Goal: Navigation & Orientation: Understand site structure

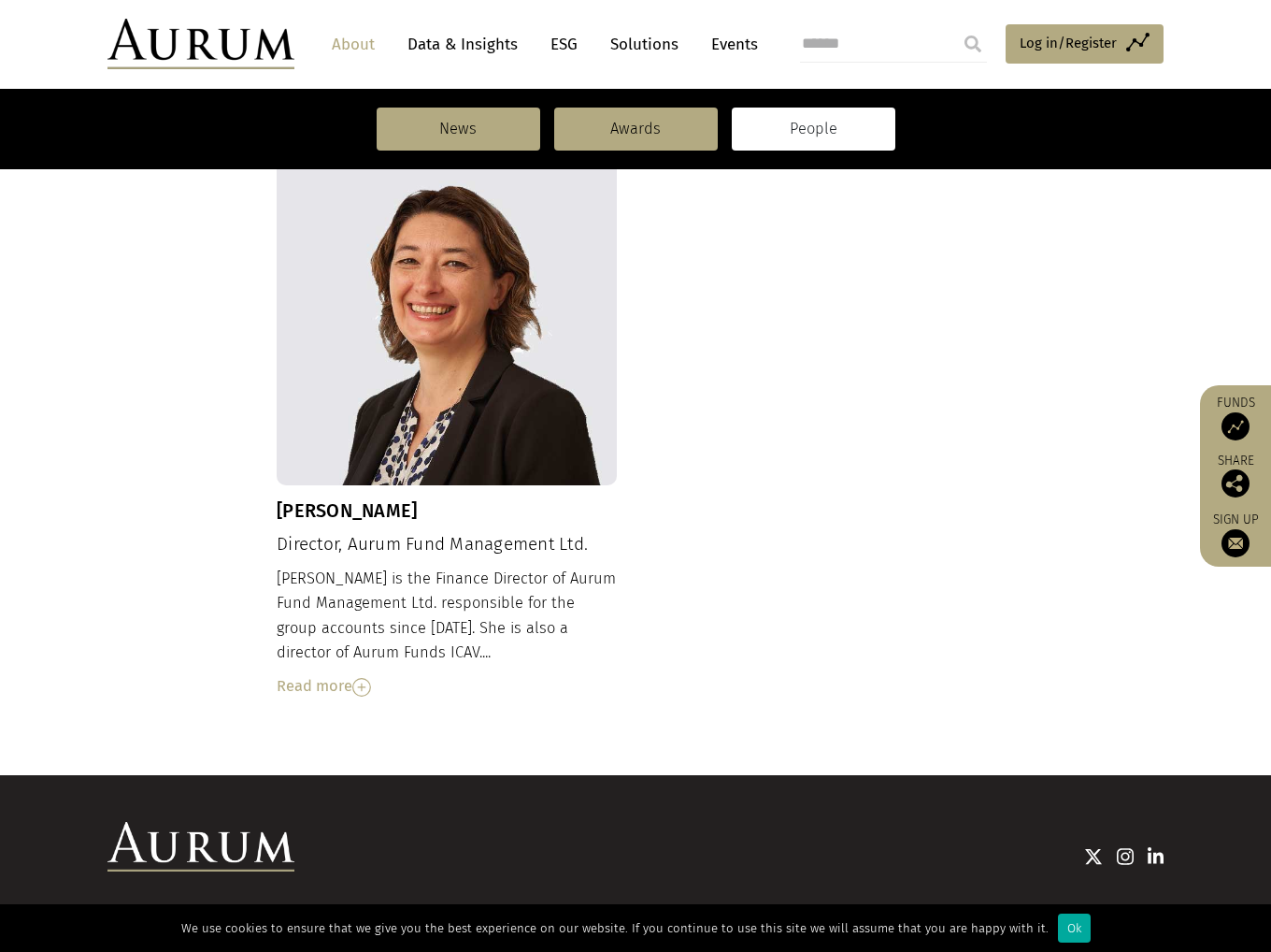
scroll to position [1930, 0]
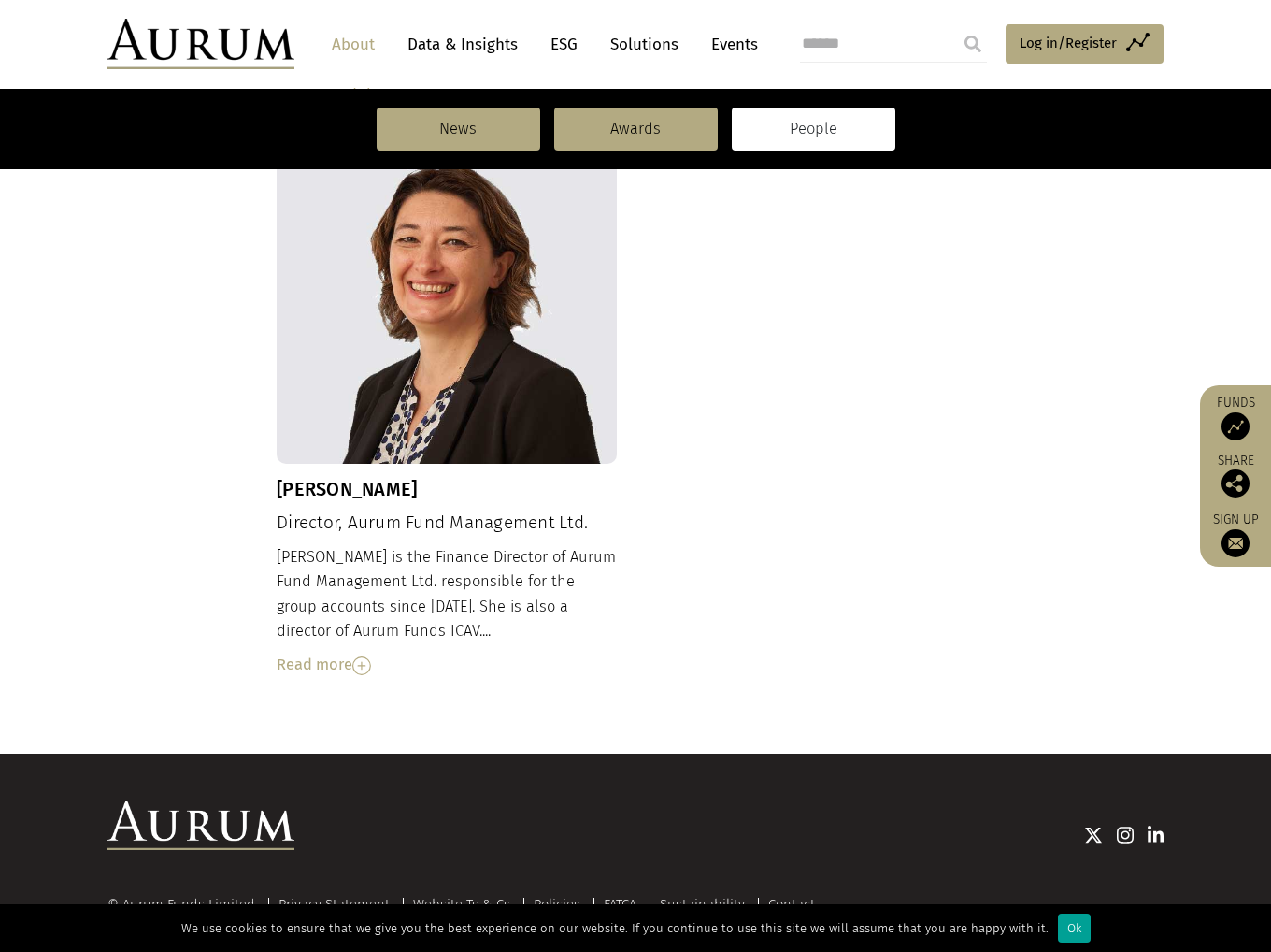
click at [1059, 929] on div "Ok" at bounding box center [1075, 927] width 32 height 29
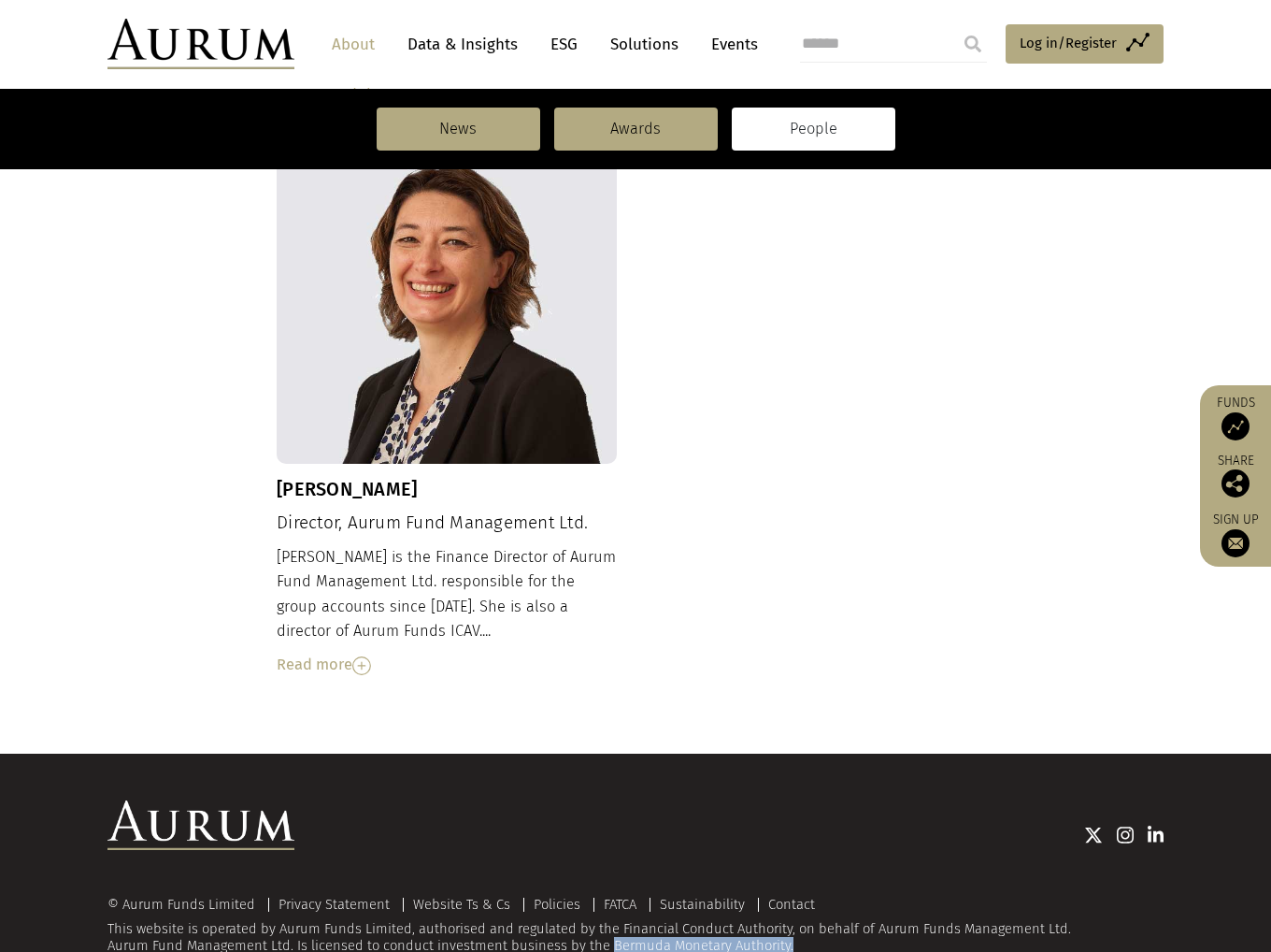
drag, startPoint x: 779, startPoint y: 899, endPoint x: 608, endPoint y: 902, distance: 171.0
click at [608, 902] on div "© Aurum Funds Limited Privacy Statement Website Ts & Cs Policies FATCA Sustaina…" at bounding box center [636, 925] width 1057 height 57
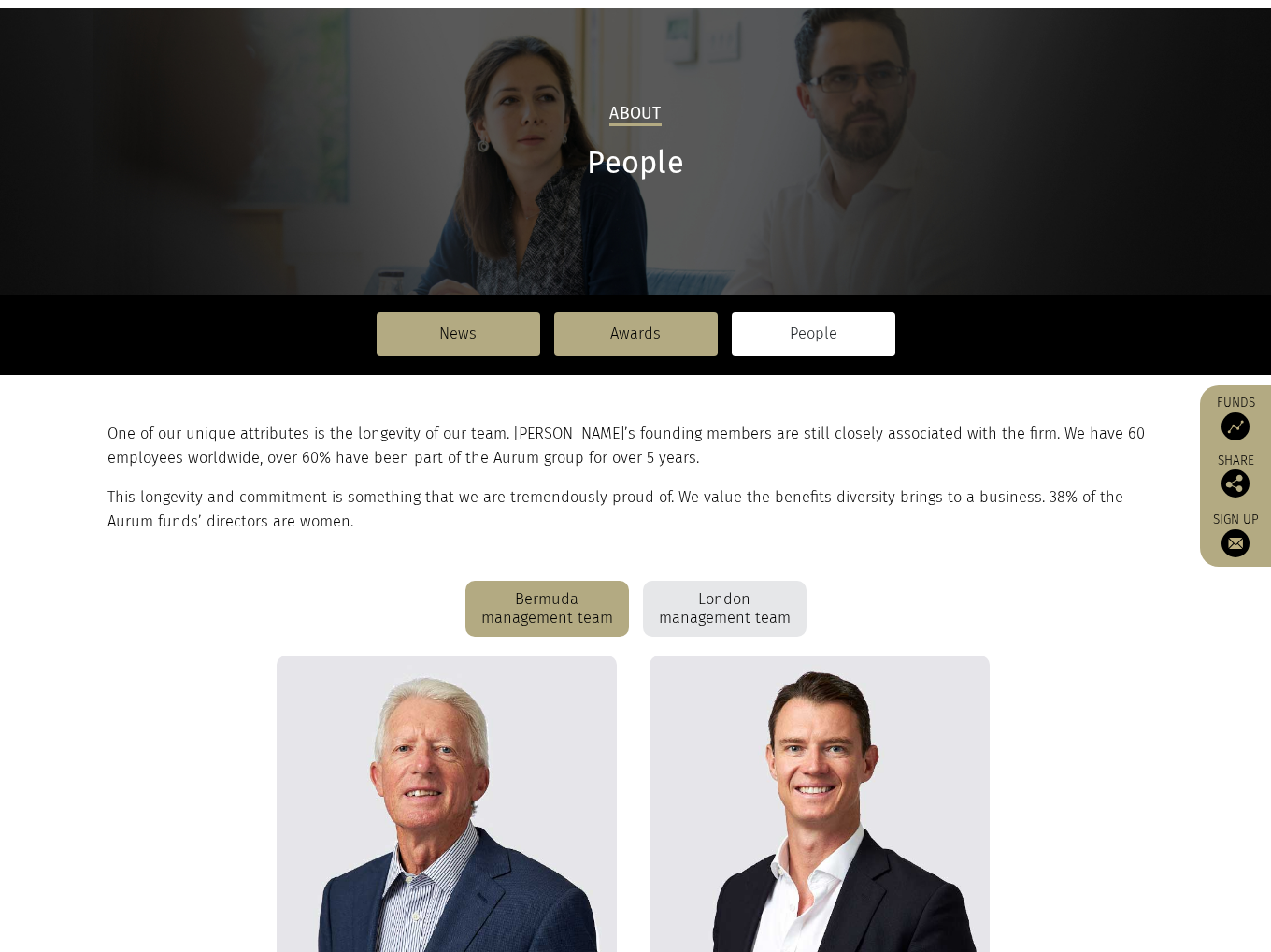
scroll to position [0, 0]
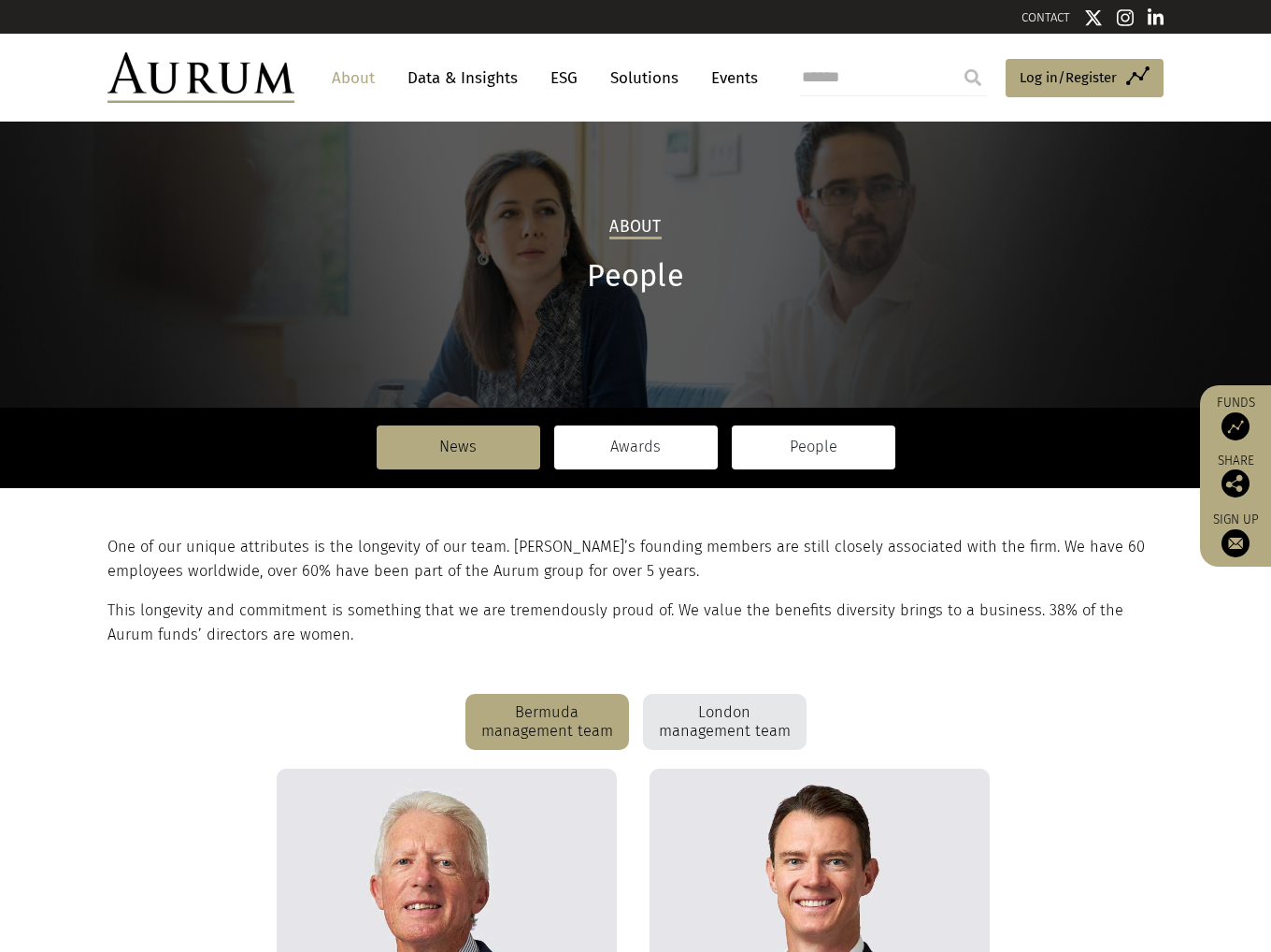
click at [606, 443] on link "Awards" at bounding box center [636, 446] width 164 height 43
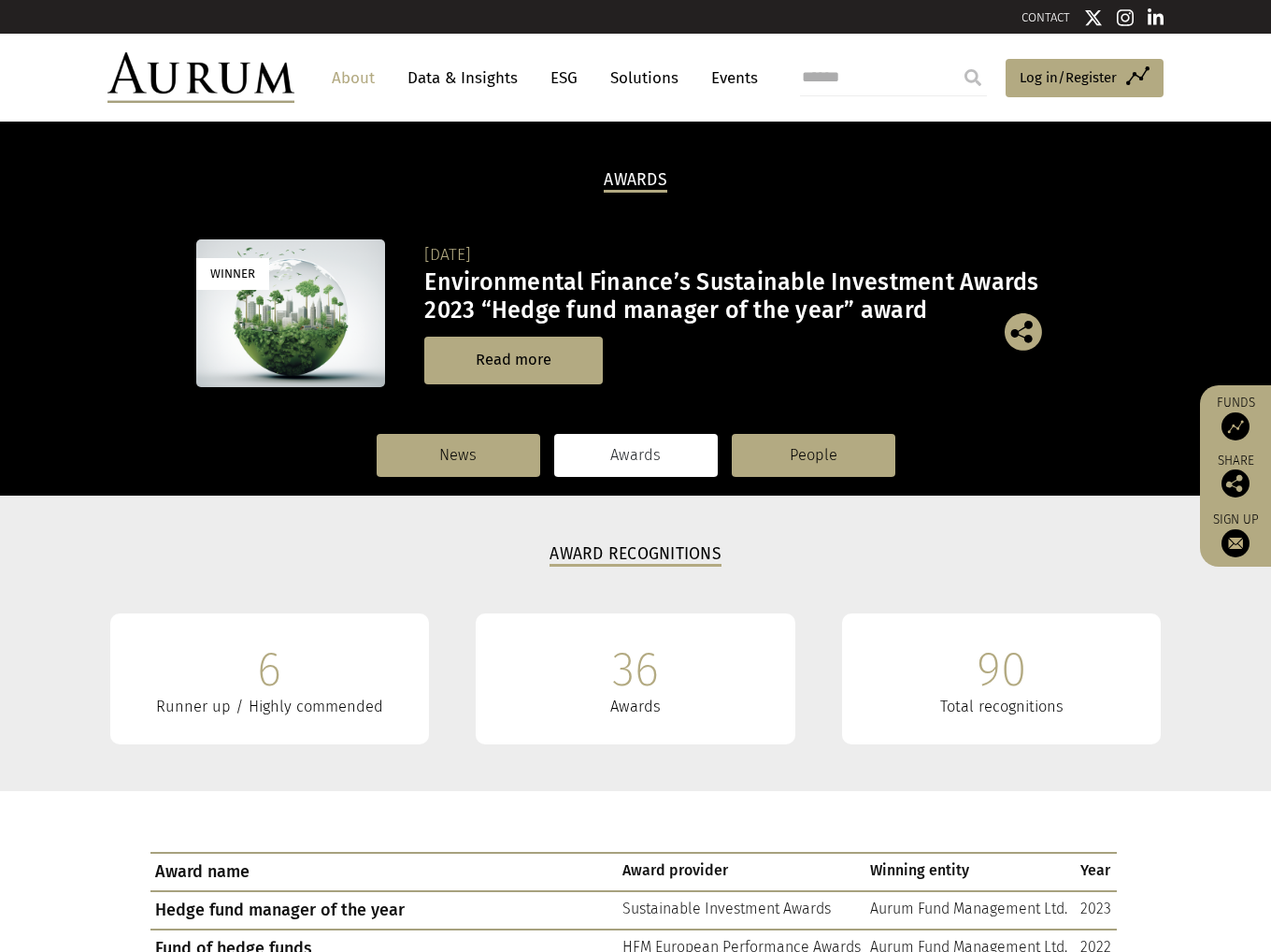
click at [367, 72] on link "About" at bounding box center [353, 78] width 62 height 34
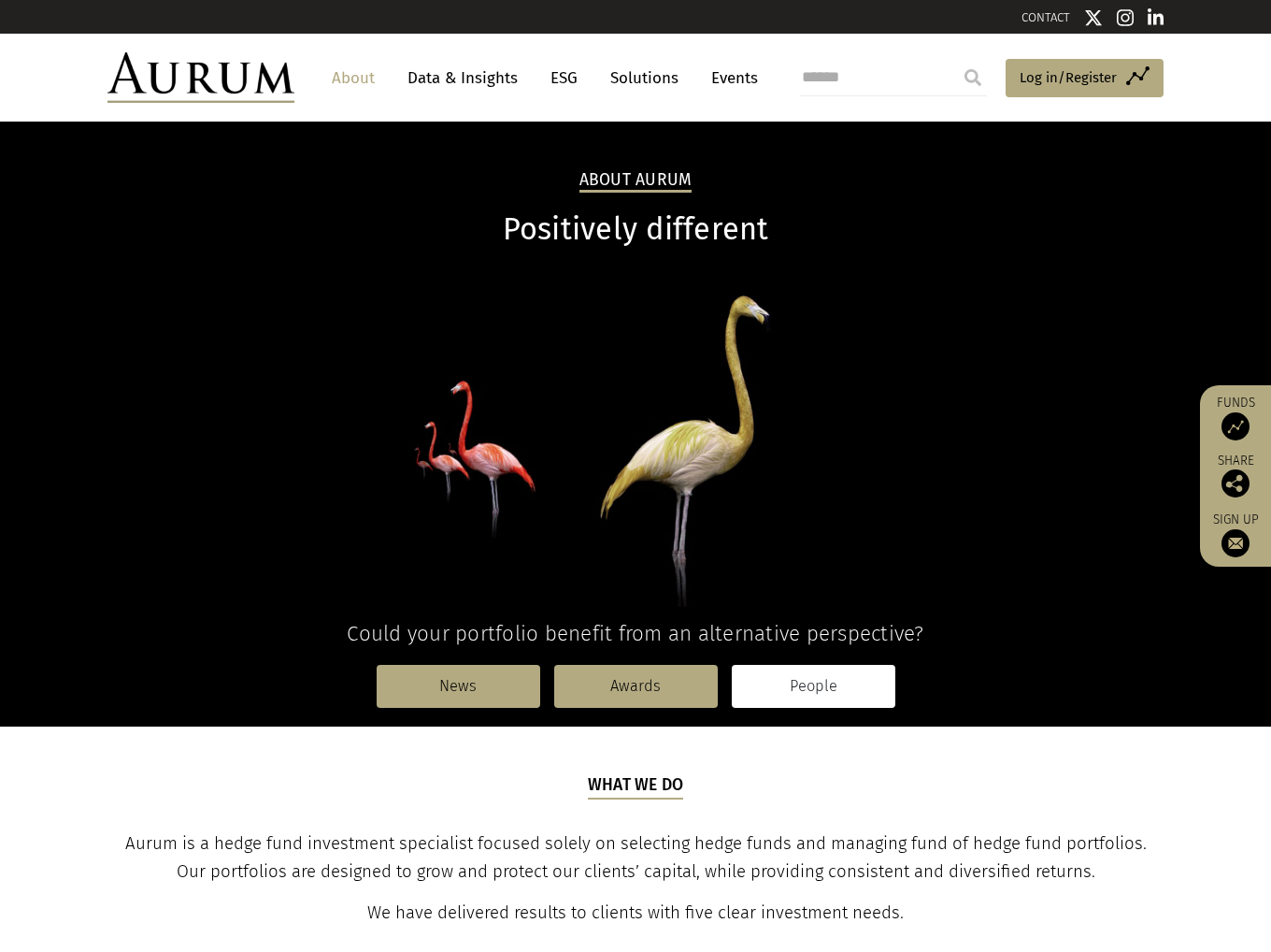
click at [768, 672] on link "People" at bounding box center [814, 685] width 164 height 43
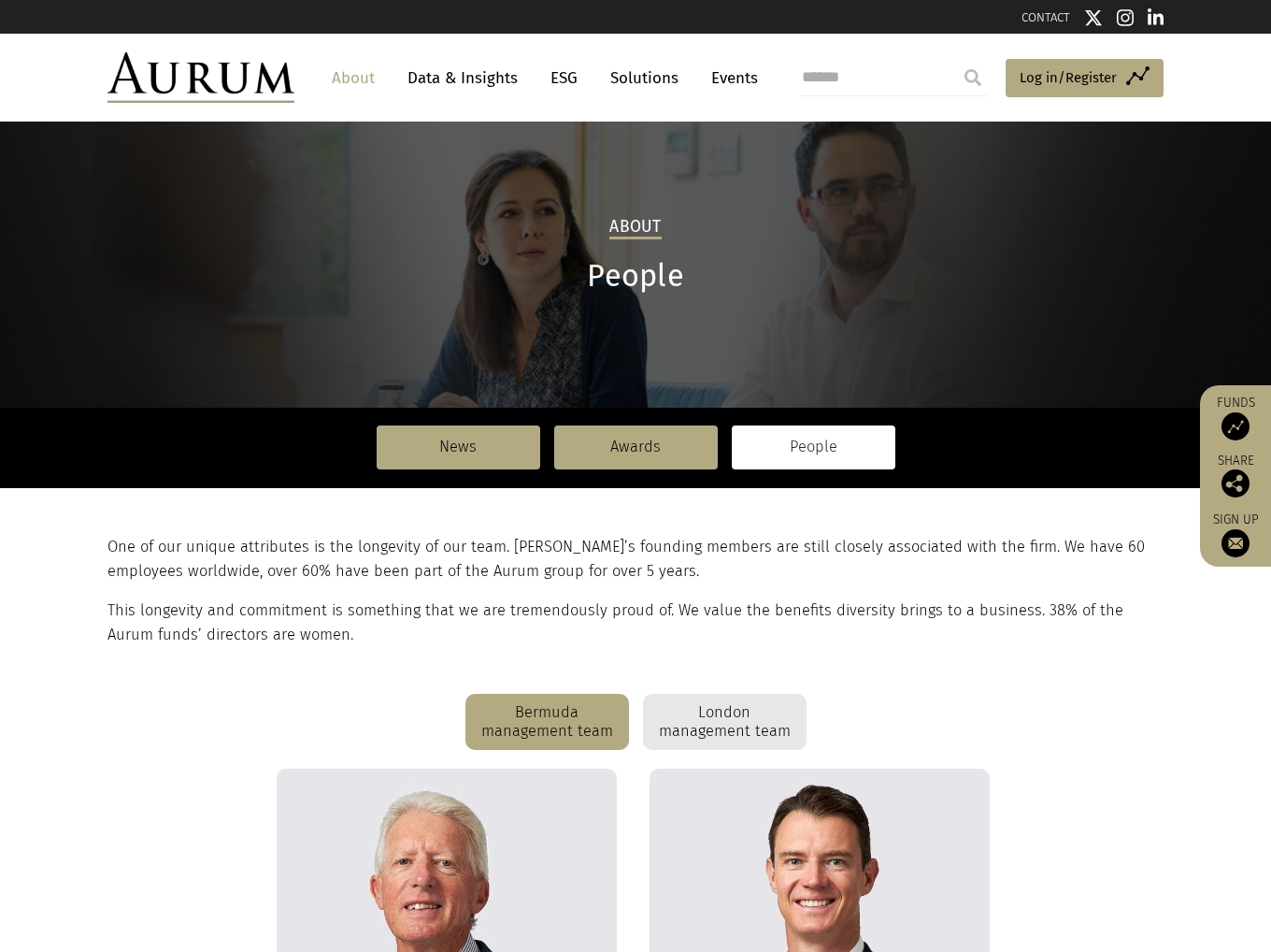
click at [574, 79] on link "ESG" at bounding box center [565, 78] width 46 height 34
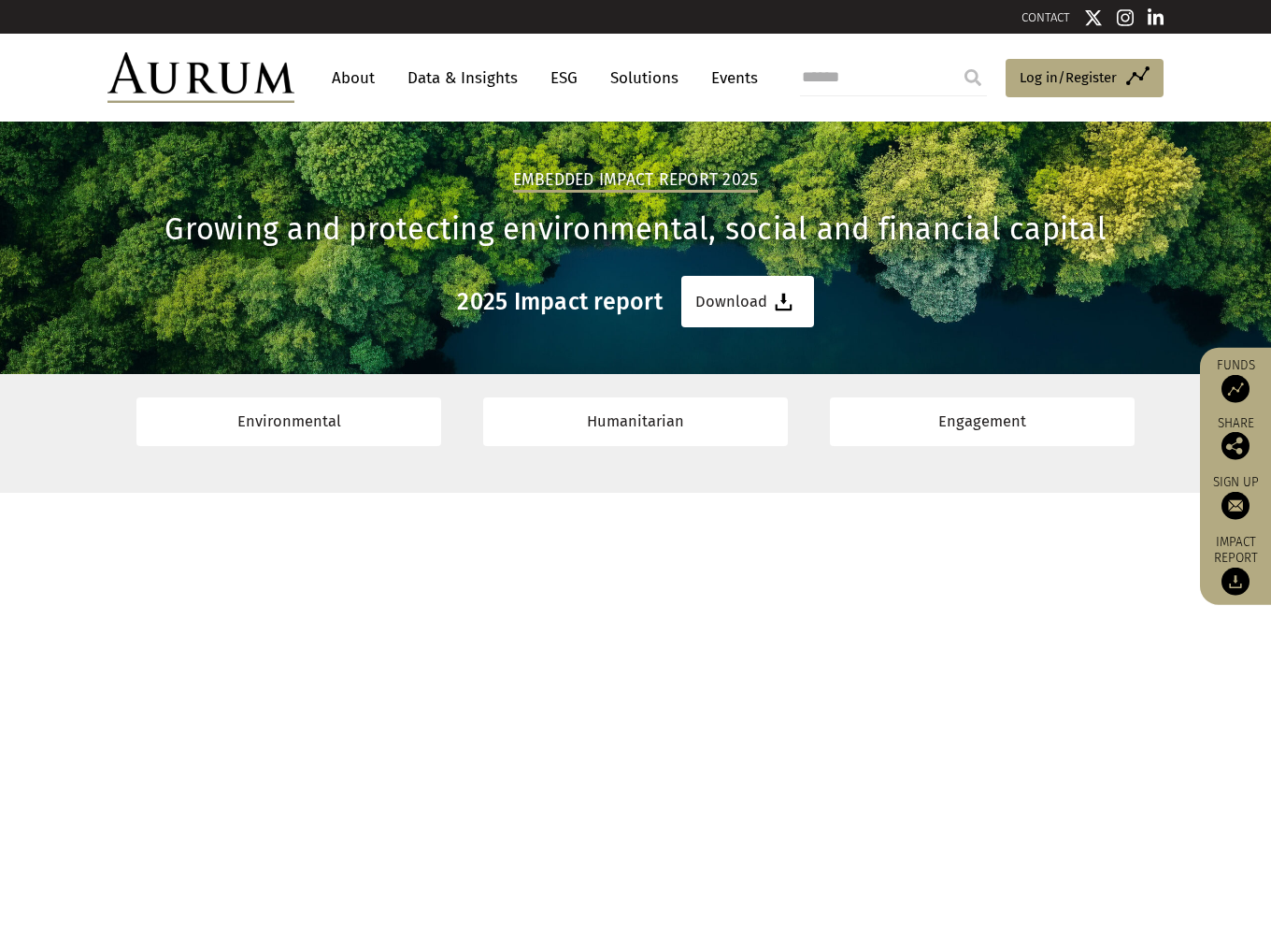
drag, startPoint x: 0, startPoint y: 0, endPoint x: 654, endPoint y: 79, distance: 658.8
click at [654, 79] on link "Solutions" at bounding box center [644, 78] width 87 height 34
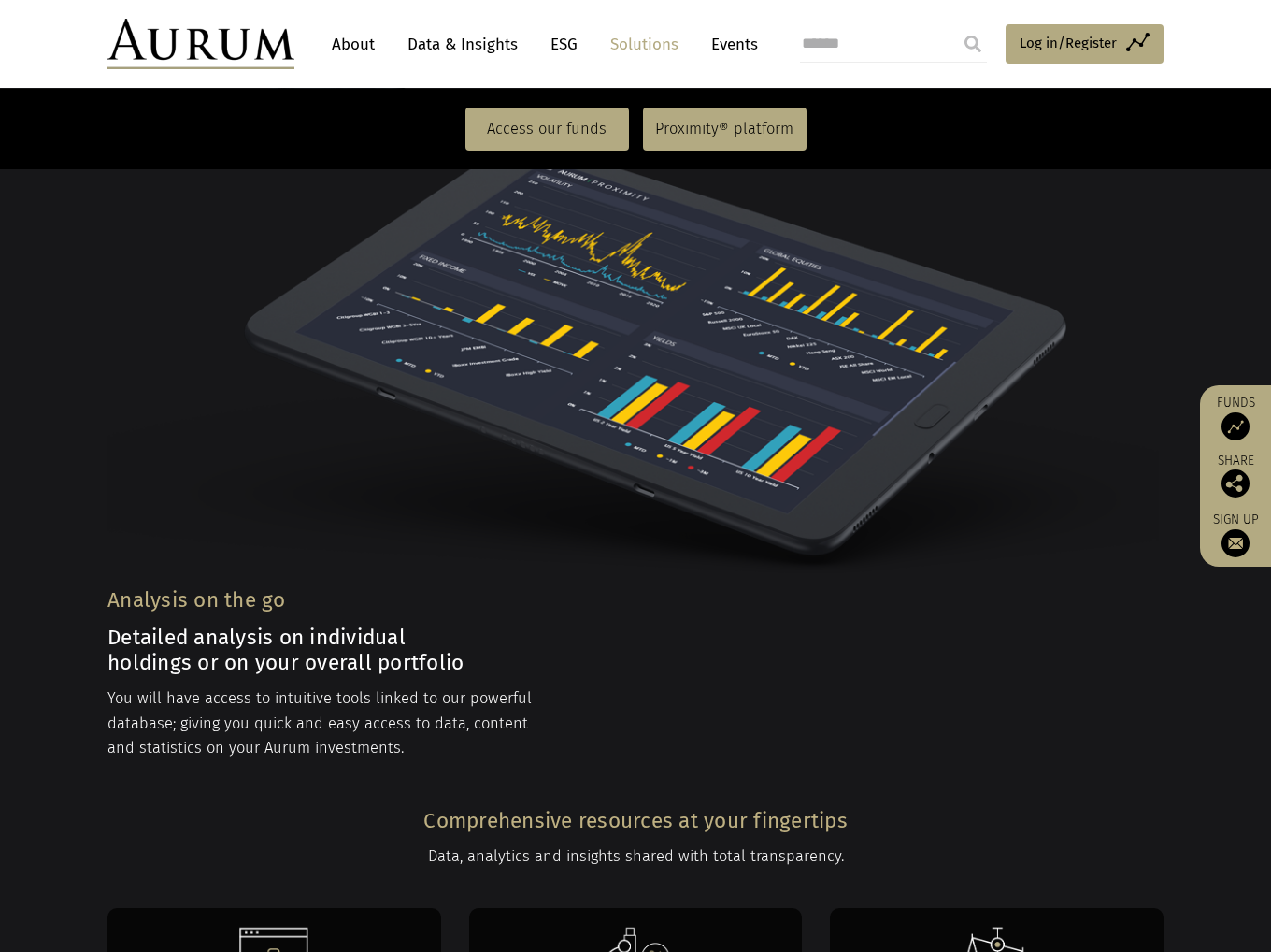
scroll to position [3272, 0]
